Goal: Task Accomplishment & Management: Use online tool/utility

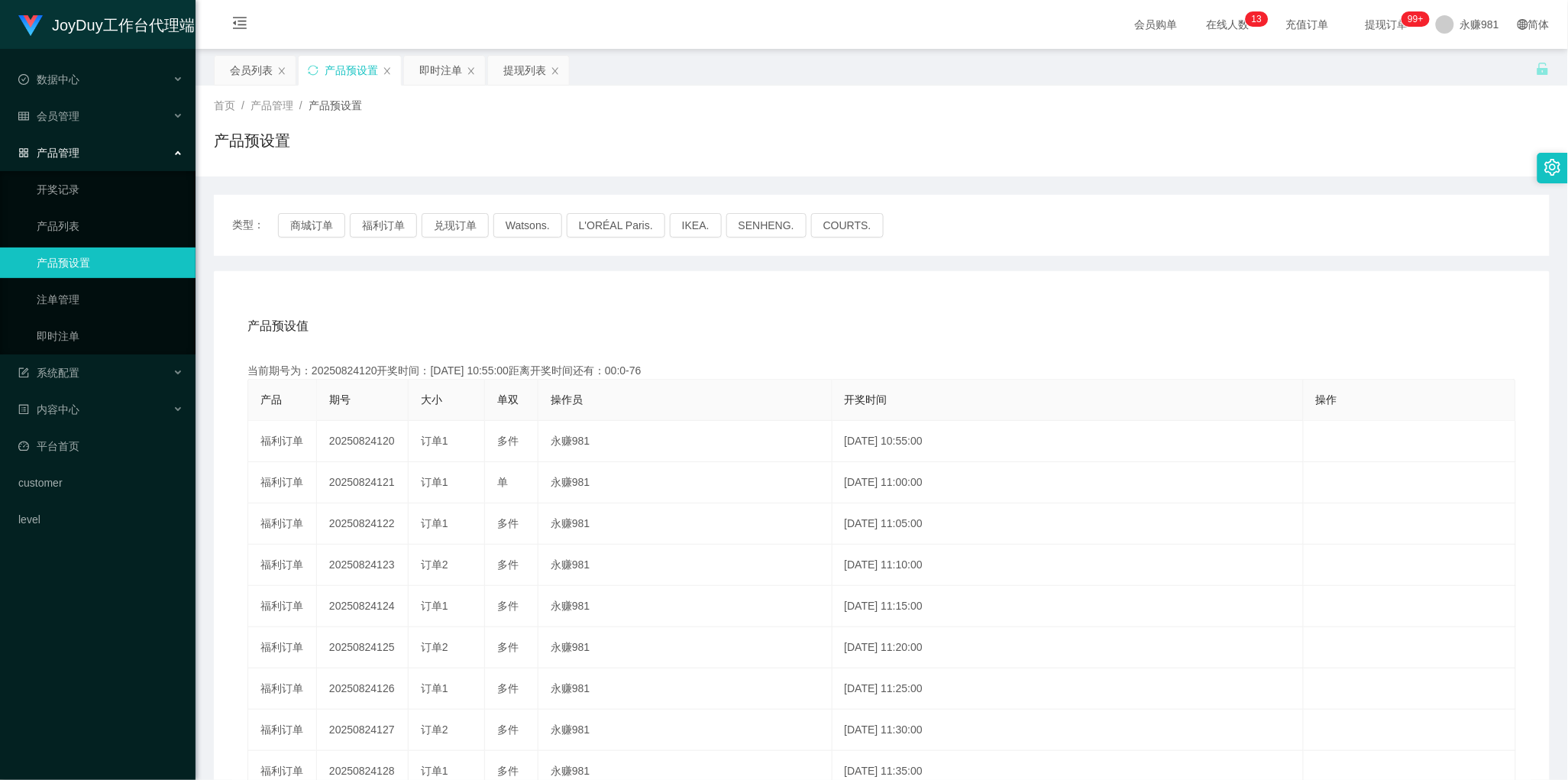
click at [670, 355] on div "产品预设值 添加期号 当前期号为：20250824120开奖时间：[DATE] 10:55:00距离开奖时间还有：00:0-76 产品 期号 大小 单双 操作…" at bounding box center [882, 594] width 1299 height 577
click at [419, 74] on div "即时注单" at bounding box center [444, 70] width 81 height 29
click at [448, 70] on div "即时注单" at bounding box center [441, 70] width 43 height 29
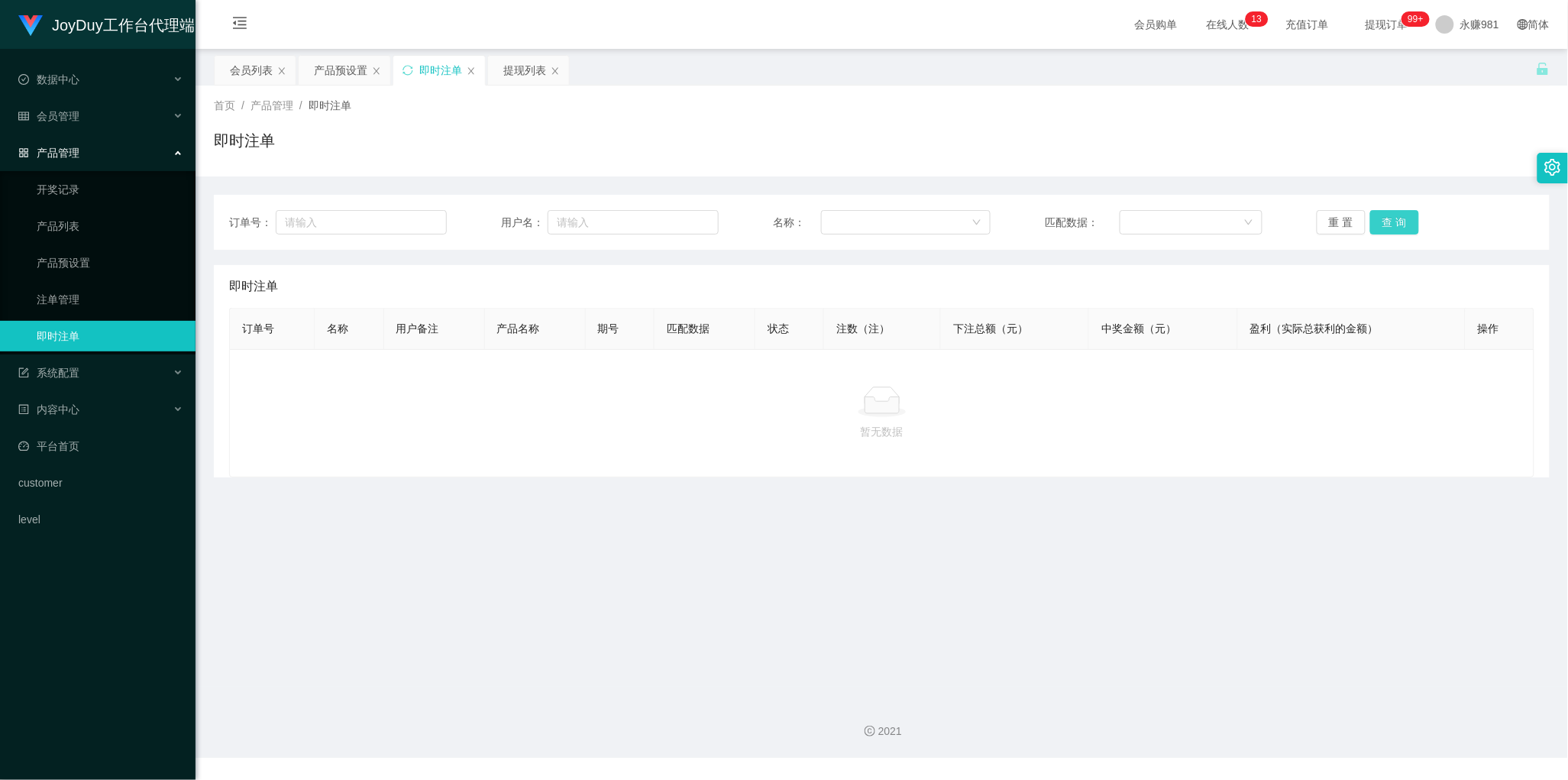
click at [1387, 223] on button "查 询" at bounding box center [1394, 222] width 49 height 24
click at [1387, 222] on button "查 询" at bounding box center [1394, 222] width 49 height 24
click at [1379, 233] on button "查 询" at bounding box center [1394, 222] width 49 height 24
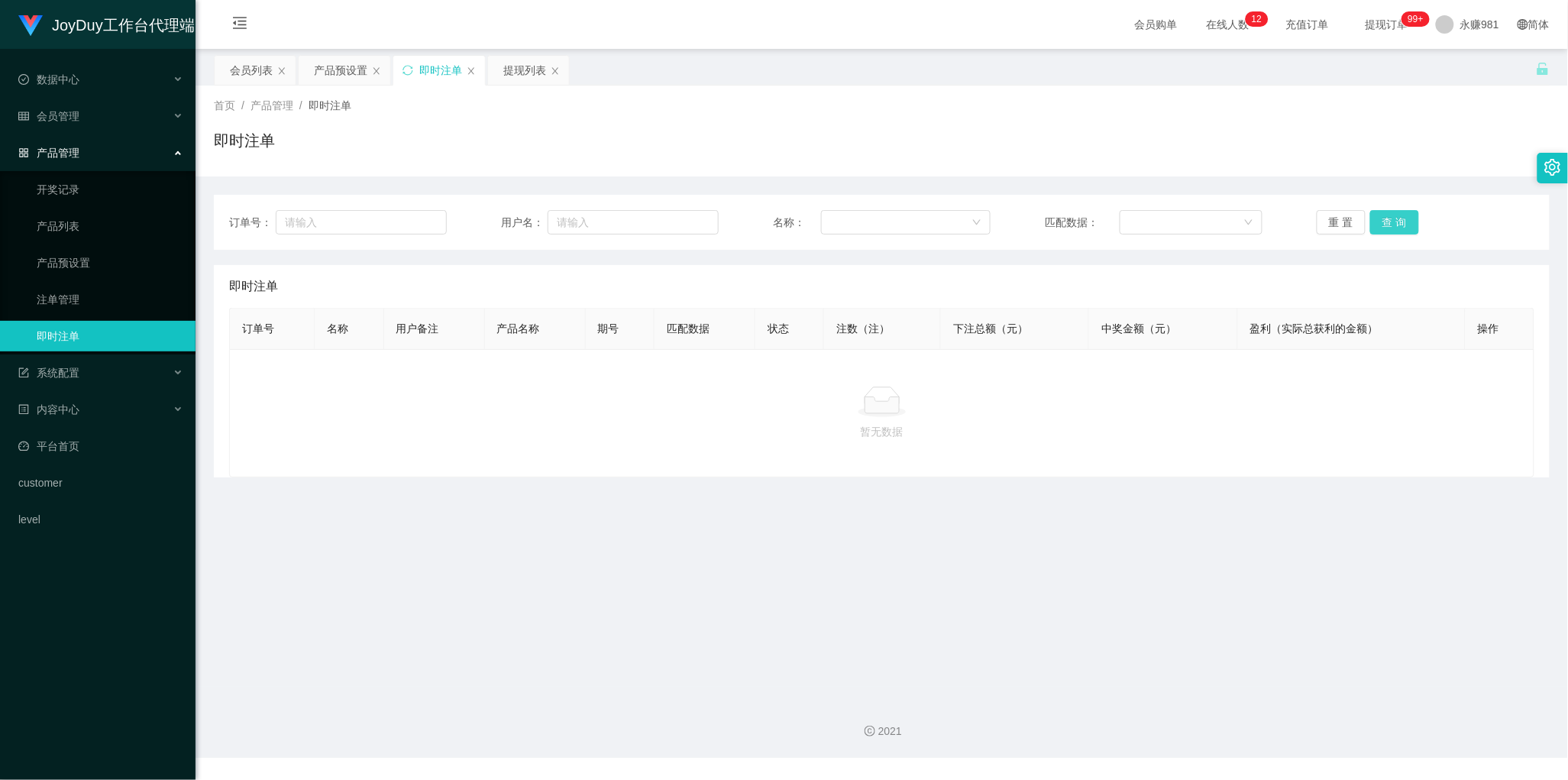
click at [1382, 229] on button "查 询" at bounding box center [1394, 222] width 49 height 24
click at [1376, 221] on button "查 询" at bounding box center [1394, 222] width 49 height 24
click at [251, 74] on div "会员列表" at bounding box center [251, 70] width 43 height 29
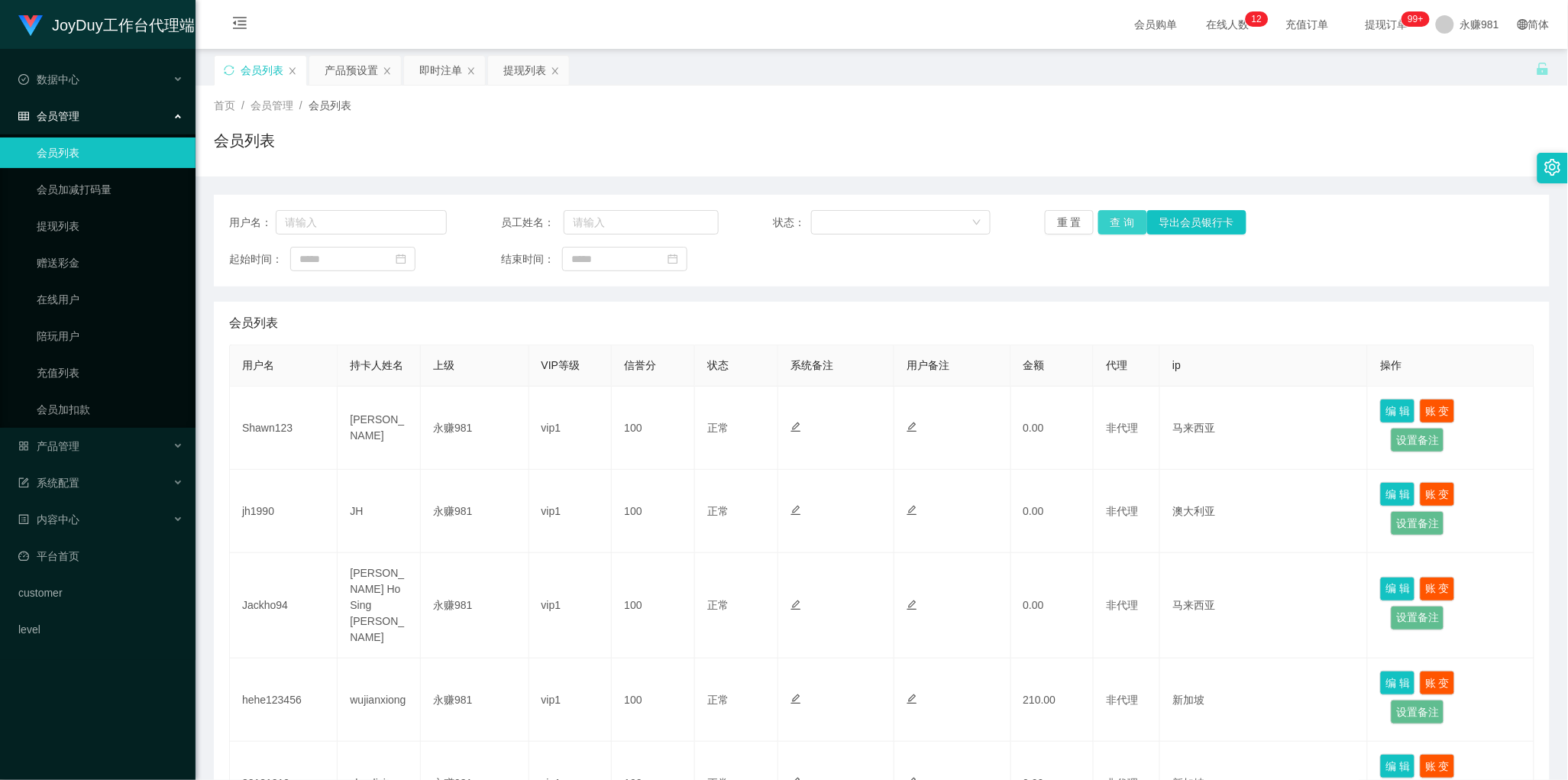
click at [1112, 230] on button "查 询" at bounding box center [1122, 222] width 49 height 24
click at [408, 74] on div "即时注单" at bounding box center [444, 70] width 81 height 29
click at [435, 66] on div "即时注单" at bounding box center [441, 70] width 43 height 29
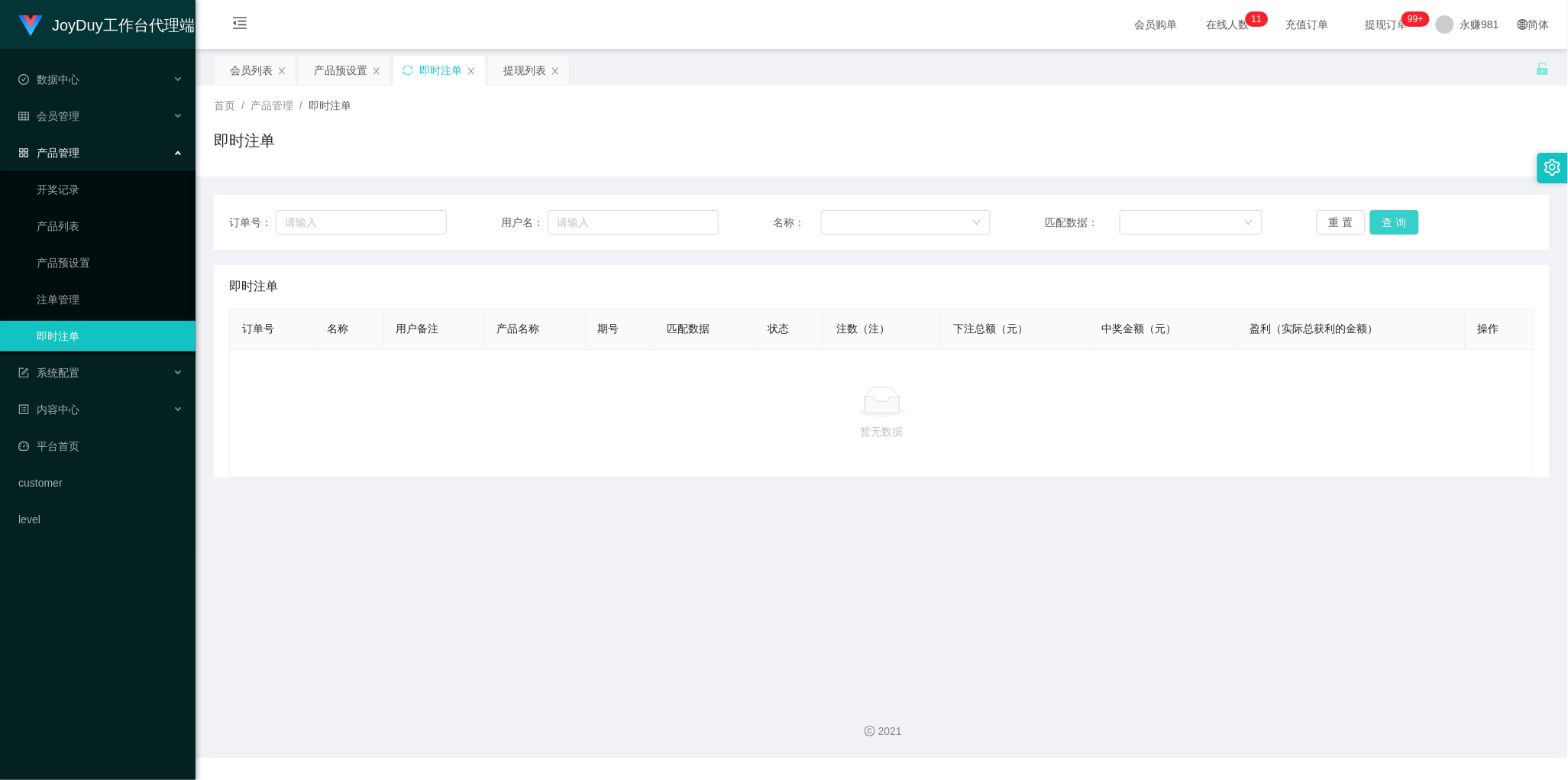
click at [1393, 223] on button "查 询" at bounding box center [1394, 222] width 49 height 24
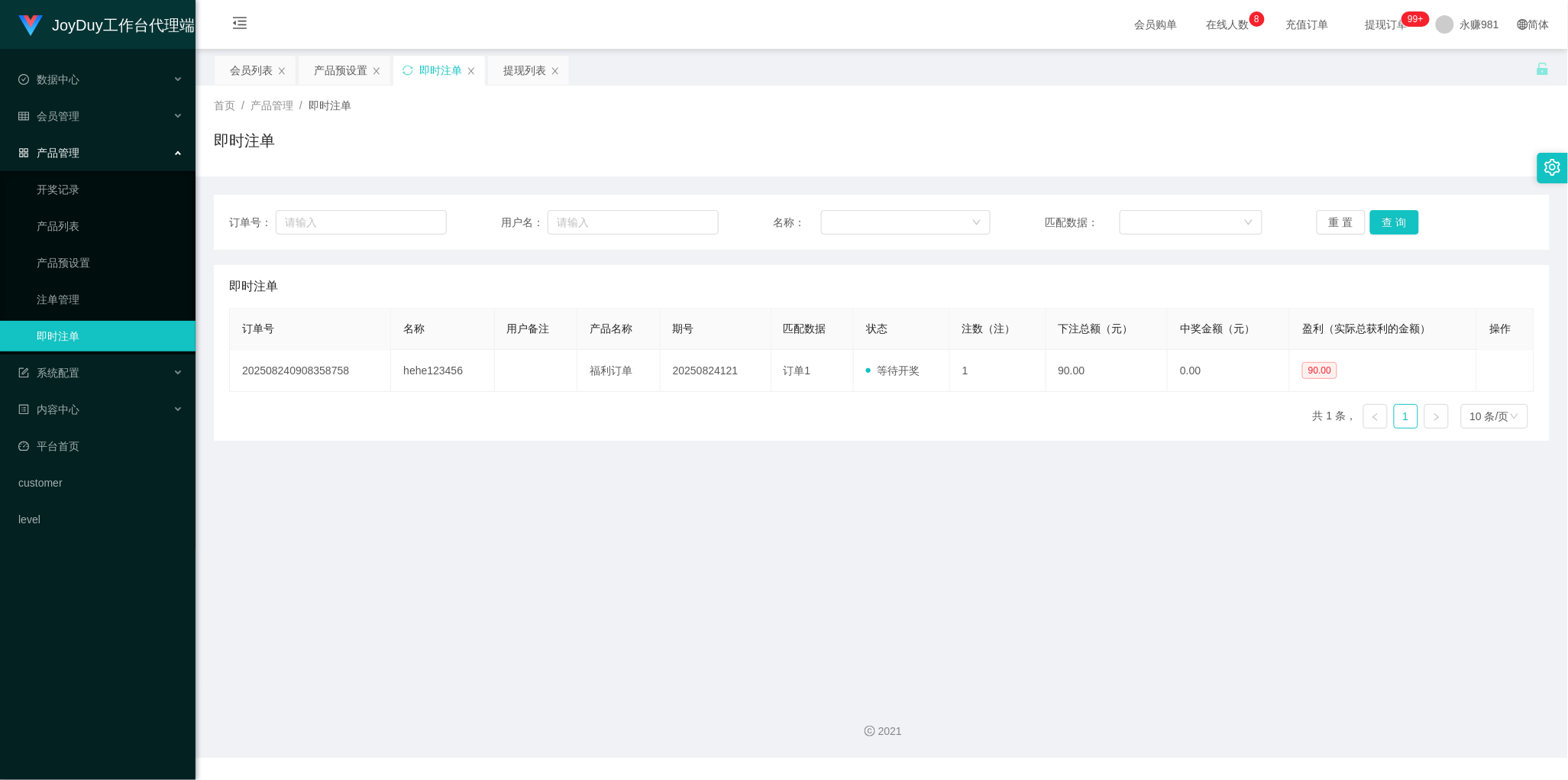
click at [538, 399] on div "订单号 名称 用户备注 产品名称 期号 匹配数据 状态 注数（注） 下注总额（元） 中奖金额（元） 盈利（实际总获利的金额） 操作 2025082409083…" at bounding box center [881, 374] width 1305 height 133
click at [1384, 220] on button "查 询" at bounding box center [1394, 222] width 49 height 24
